Goal: Transaction & Acquisition: Purchase product/service

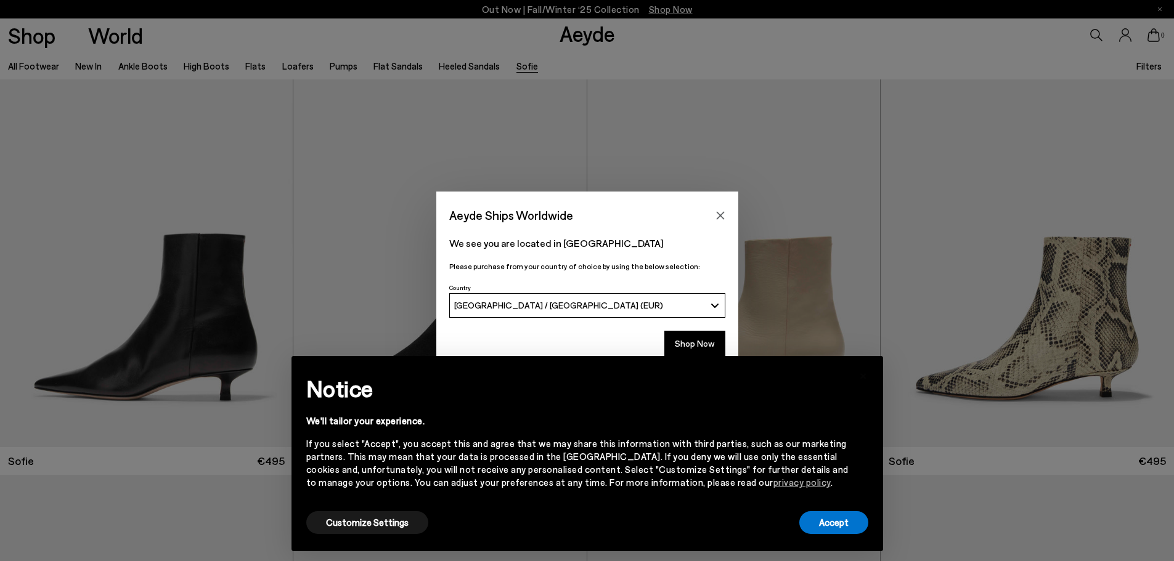
click at [707, 349] on div "× Notice We'll tailor your experience. If you select "Accept", you accept this …" at bounding box center [587, 453] width 611 height 215
click at [820, 523] on button "Accept" at bounding box center [833, 523] width 69 height 23
click at [698, 346] on button "Shop Now" at bounding box center [694, 344] width 61 height 26
click at [846, 523] on button "Accept" at bounding box center [833, 523] width 69 height 23
click at [836, 524] on button "Accept" at bounding box center [833, 523] width 69 height 23
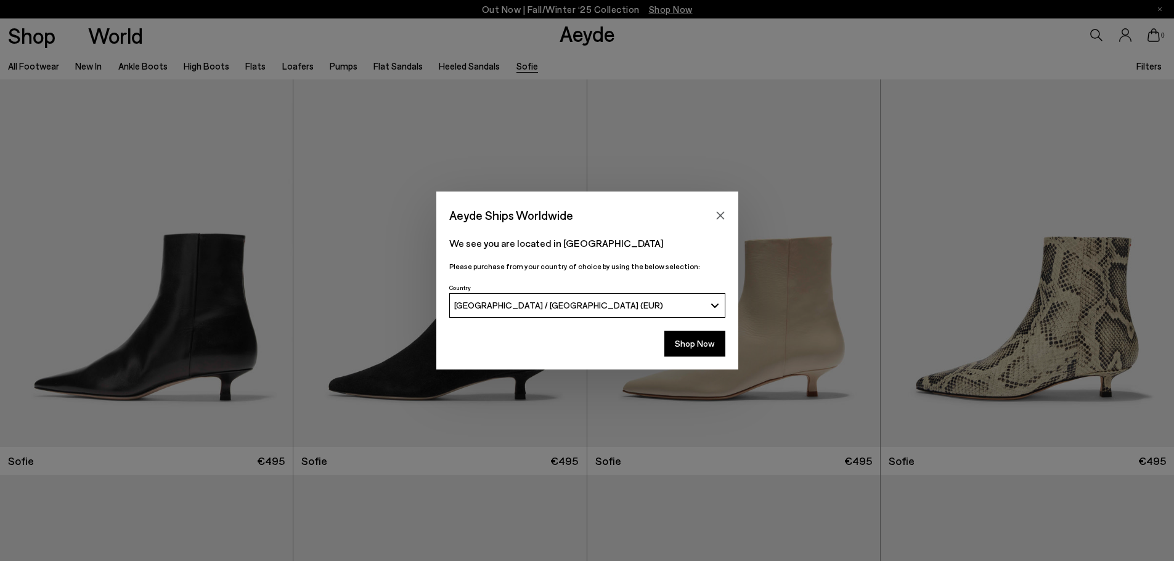
click at [610, 249] on p "We see you are located in [GEOGRAPHIC_DATA]" at bounding box center [587, 243] width 276 height 15
click at [684, 345] on button "Shop Now" at bounding box center [694, 344] width 61 height 26
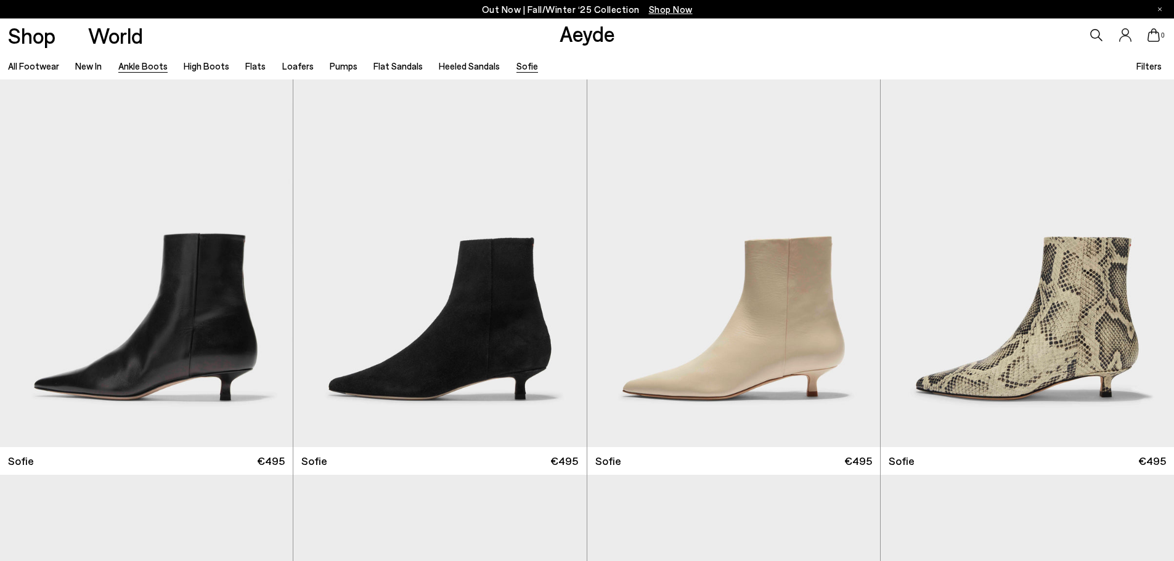
click at [150, 63] on link "Ankle Boots" at bounding box center [142, 65] width 49 height 11
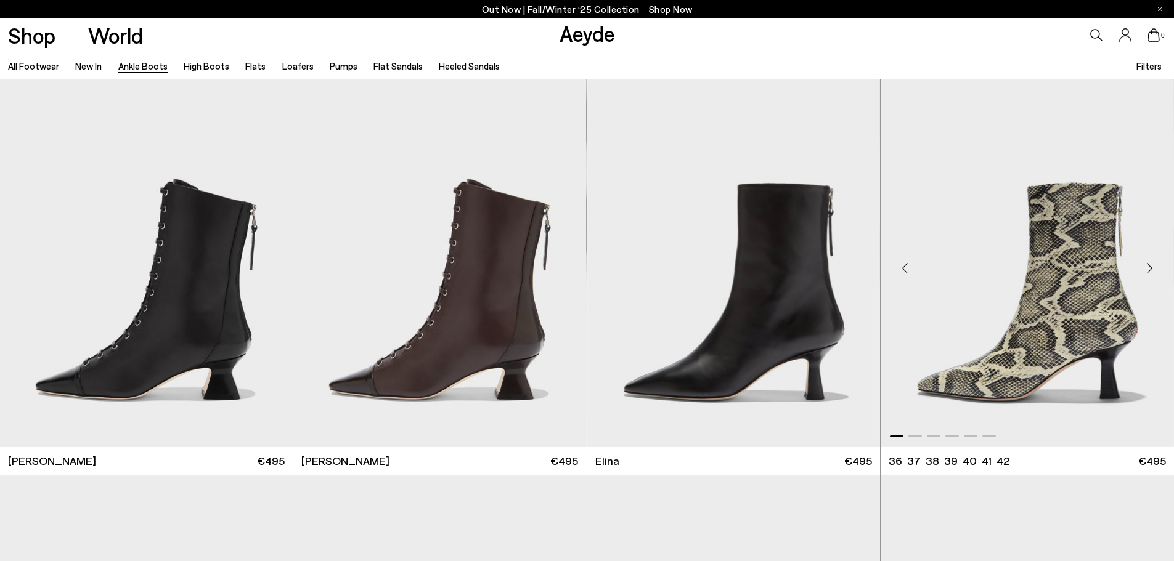
click at [1153, 268] on div "Next slide" at bounding box center [1149, 268] width 37 height 37
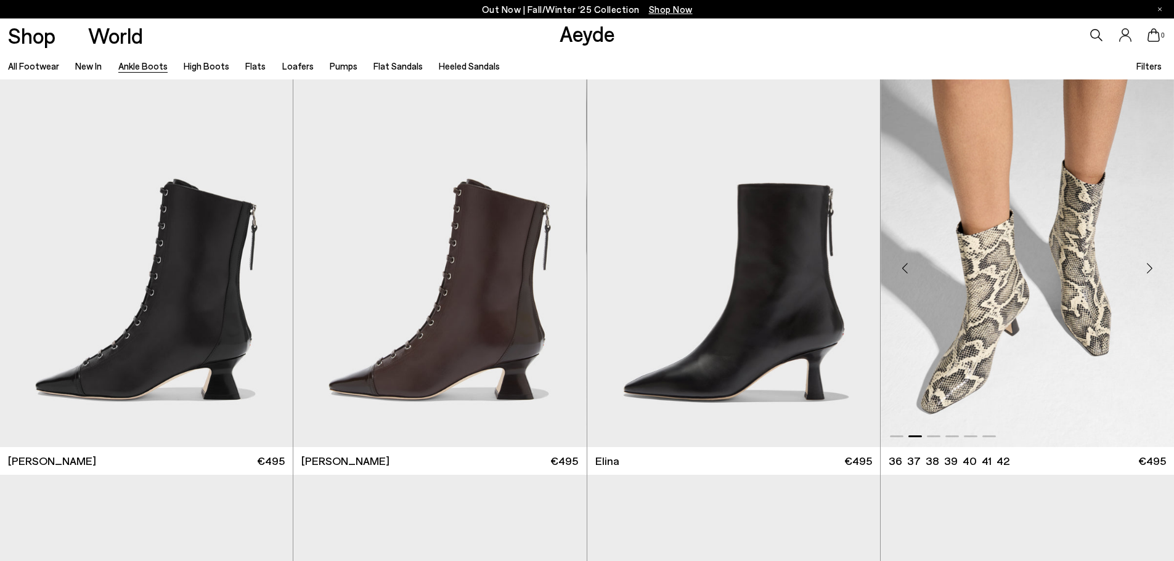
click at [1149, 269] on div "Next slide" at bounding box center [1149, 268] width 37 height 37
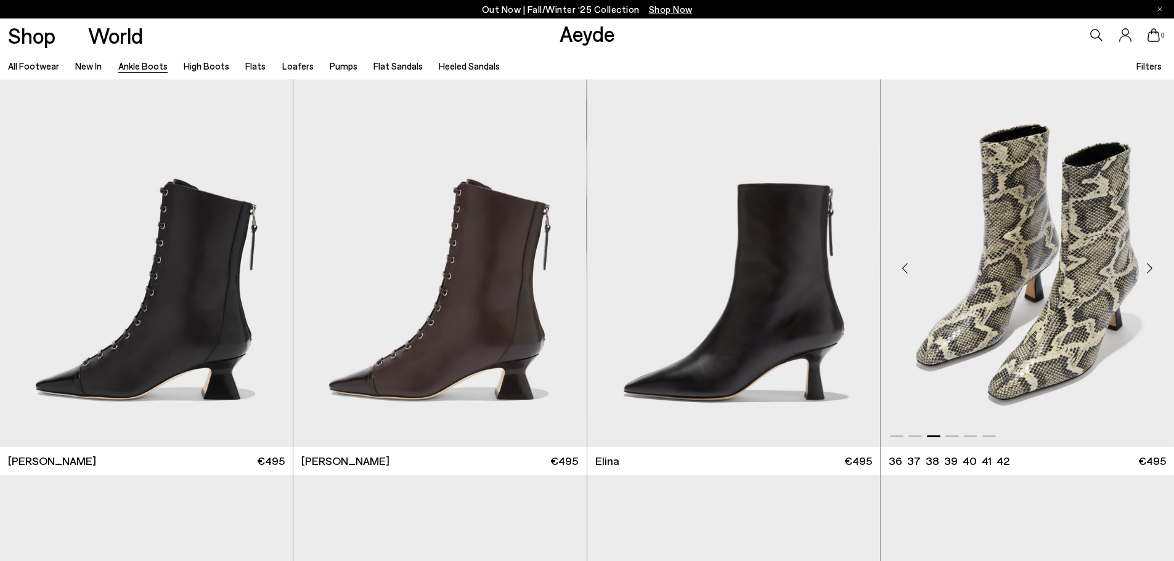
click at [1149, 269] on div "Next slide" at bounding box center [1149, 268] width 37 height 37
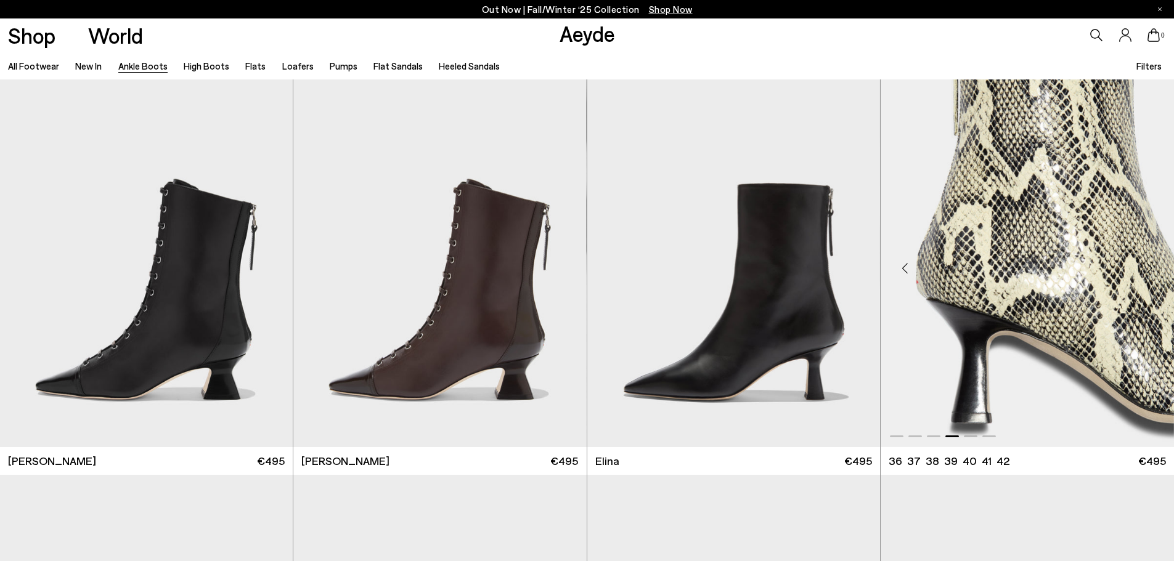
click at [1149, 269] on div "Next slide" at bounding box center [1149, 268] width 37 height 37
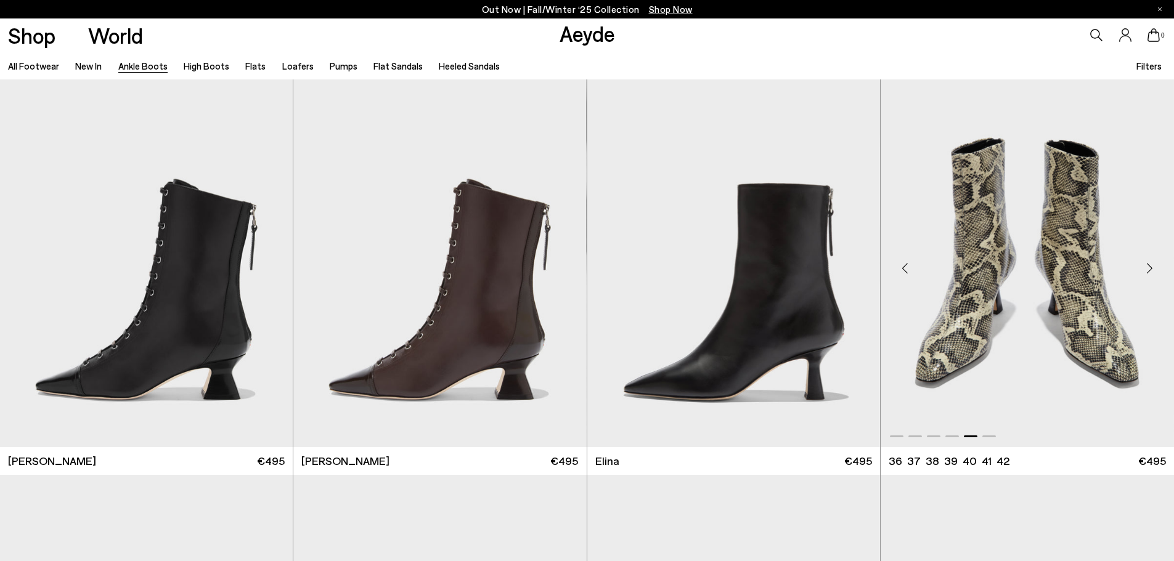
click at [1149, 269] on div "Next slide" at bounding box center [1149, 268] width 37 height 37
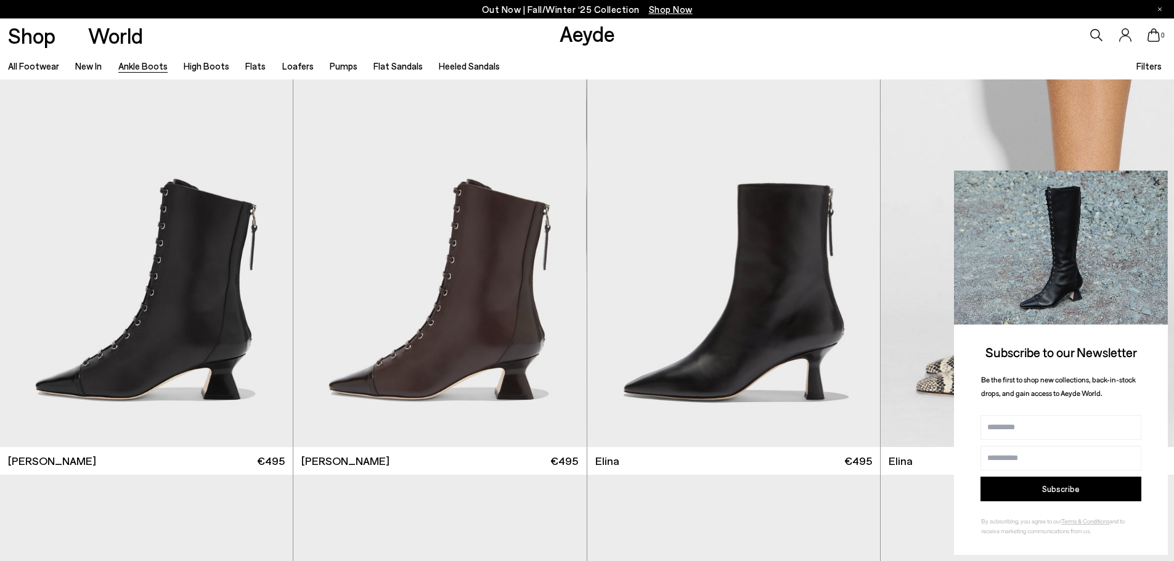
click at [1157, 184] on icon at bounding box center [1156, 182] width 6 height 6
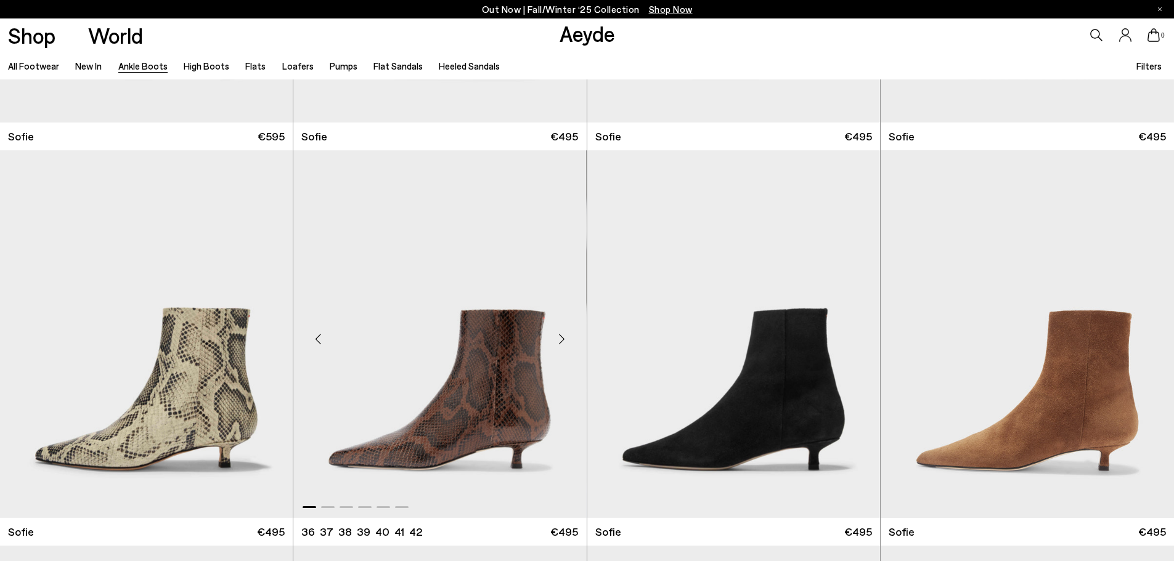
scroll to position [1603, 0]
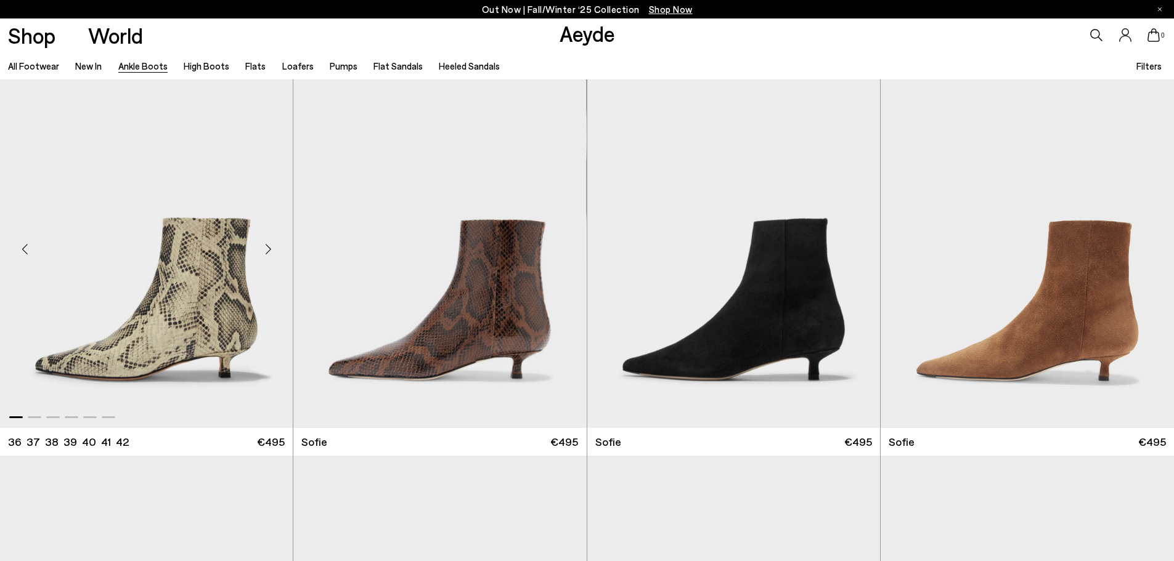
click at [269, 248] on div "Next slide" at bounding box center [268, 249] width 37 height 37
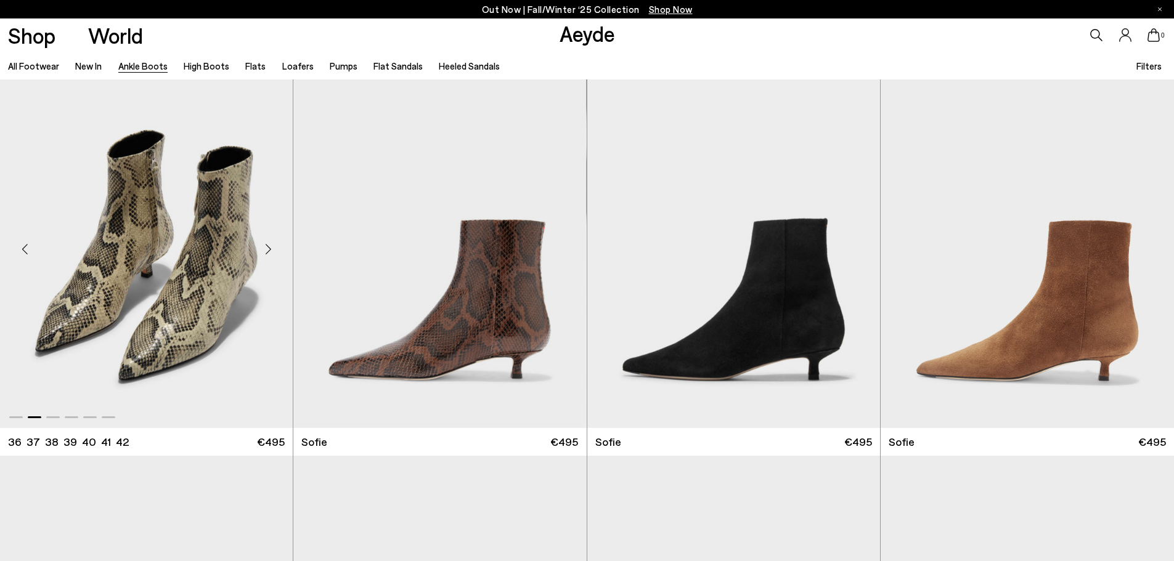
click at [269, 248] on div "Next slide" at bounding box center [268, 249] width 37 height 37
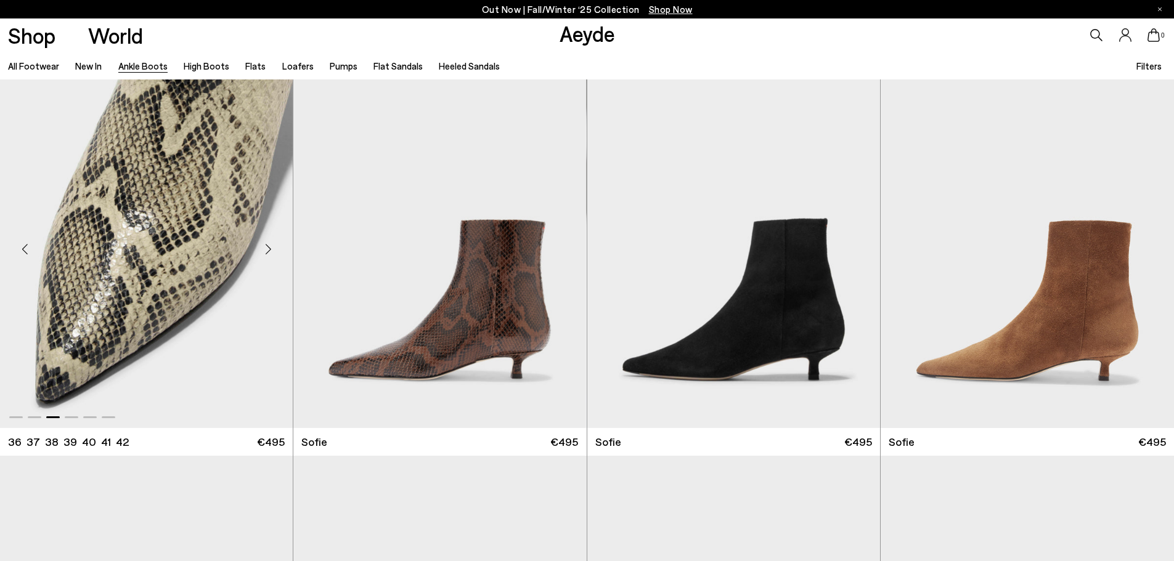
click at [269, 248] on div "Next slide" at bounding box center [268, 249] width 37 height 37
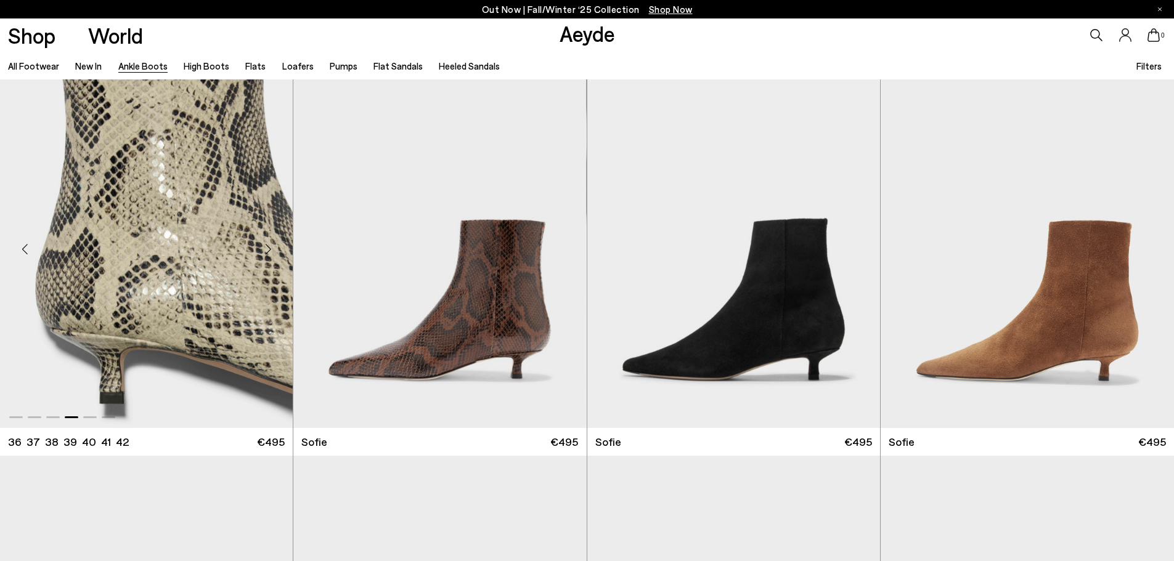
click at [269, 248] on div "Next slide" at bounding box center [268, 249] width 37 height 37
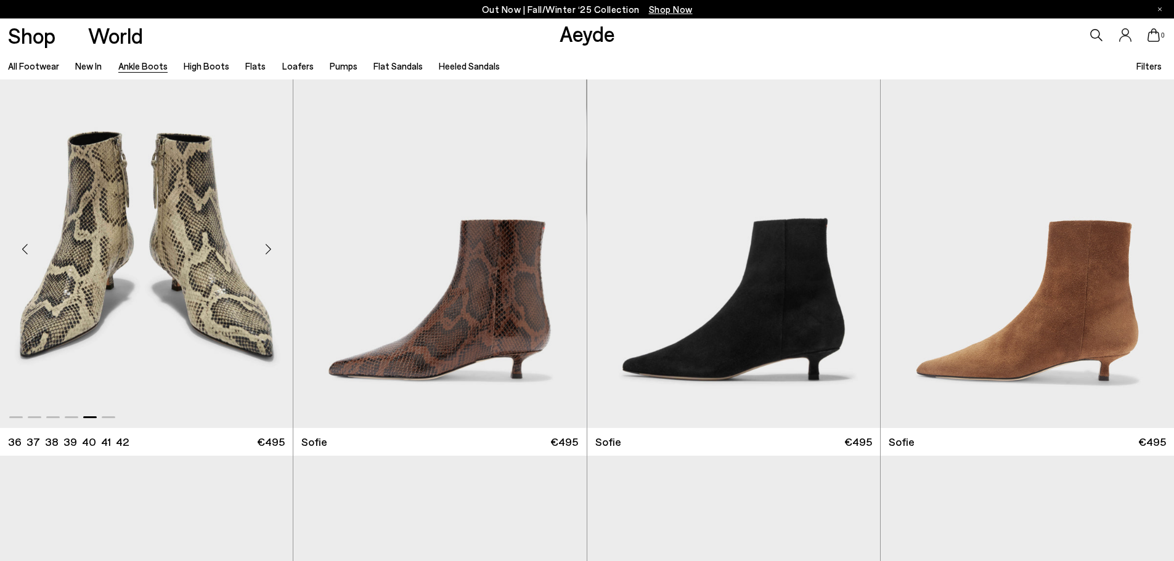
click at [269, 248] on div "Next slide" at bounding box center [268, 249] width 37 height 37
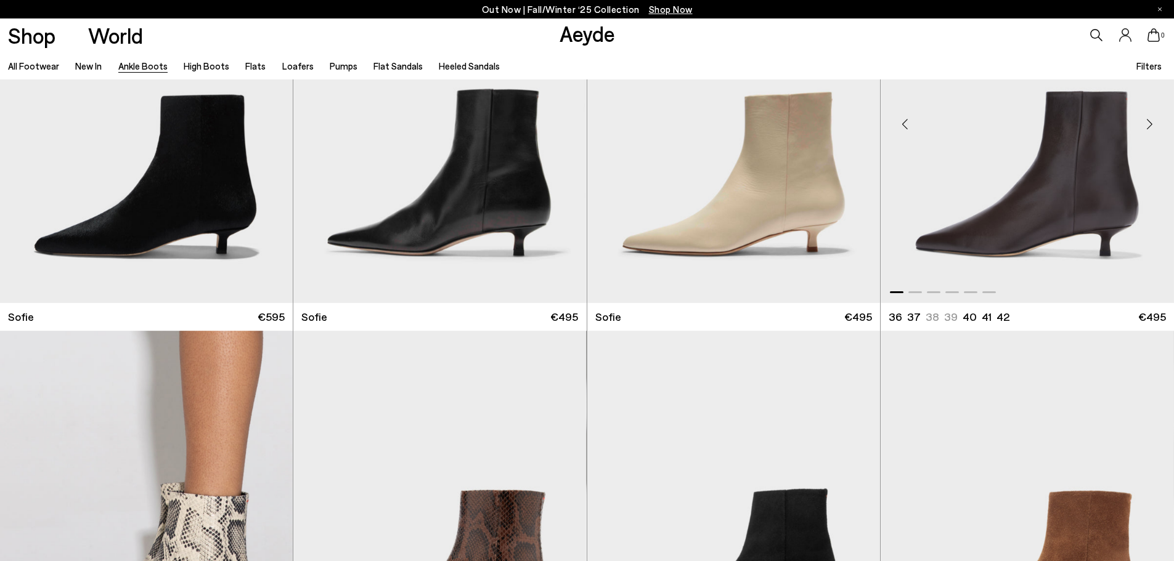
scroll to position [1479, 0]
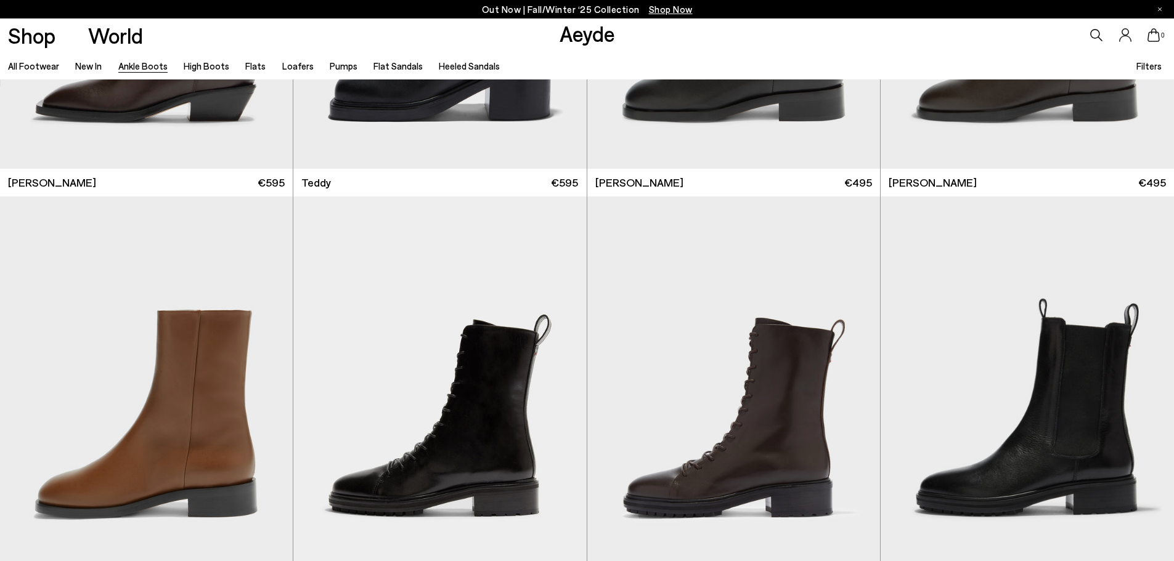
scroll to position [5855, 0]
